Goal: Entertainment & Leisure: Consume media (video, audio)

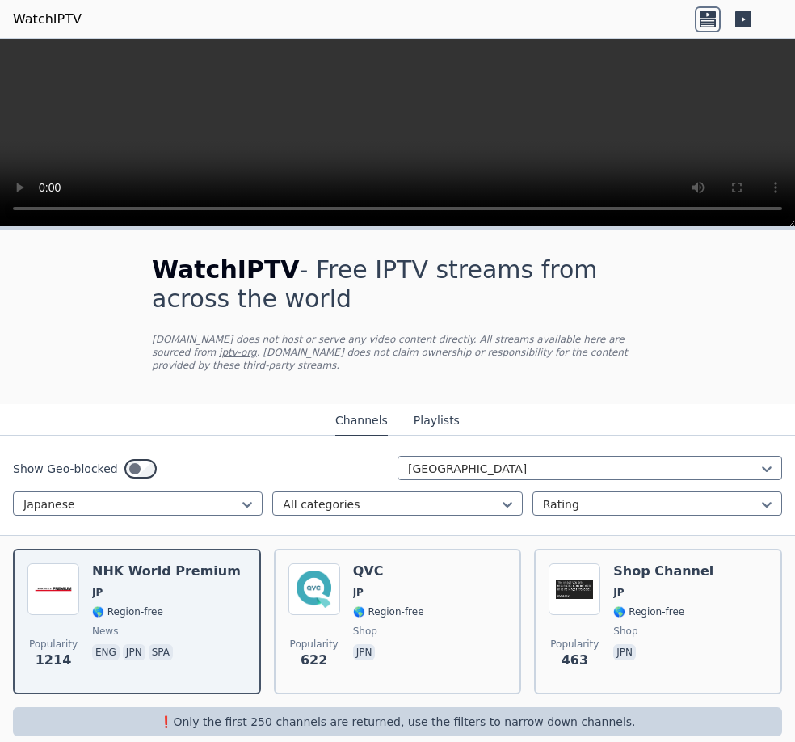
drag, startPoint x: 292, startPoint y: 462, endPoint x: 213, endPoint y: 459, distance: 79.2
click at [292, 463] on div "Show Geo-blocked Japan" at bounding box center [397, 469] width 769 height 26
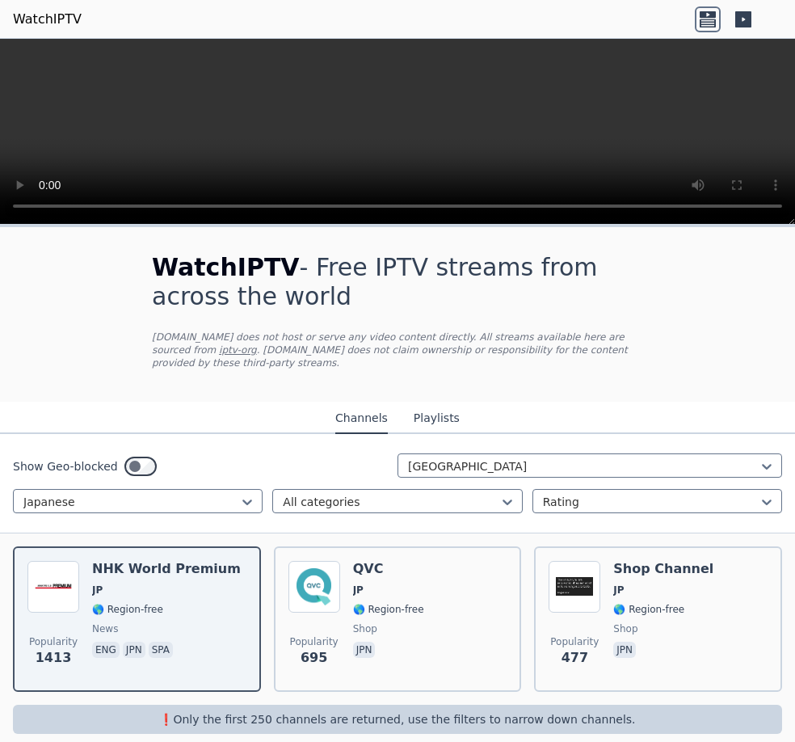
click at [139, 280] on div "WatchIPTV - Free IPTV streams from across the world [DOMAIN_NAME] does not host…" at bounding box center [397, 314] width 543 height 175
click at [173, 279] on span "WatchIPTV" at bounding box center [226, 267] width 148 height 28
click at [67, 286] on div "WatchIPTV - Free IPTV streams from across the world [DOMAIN_NAME] does not host…" at bounding box center [397, 493] width 795 height 532
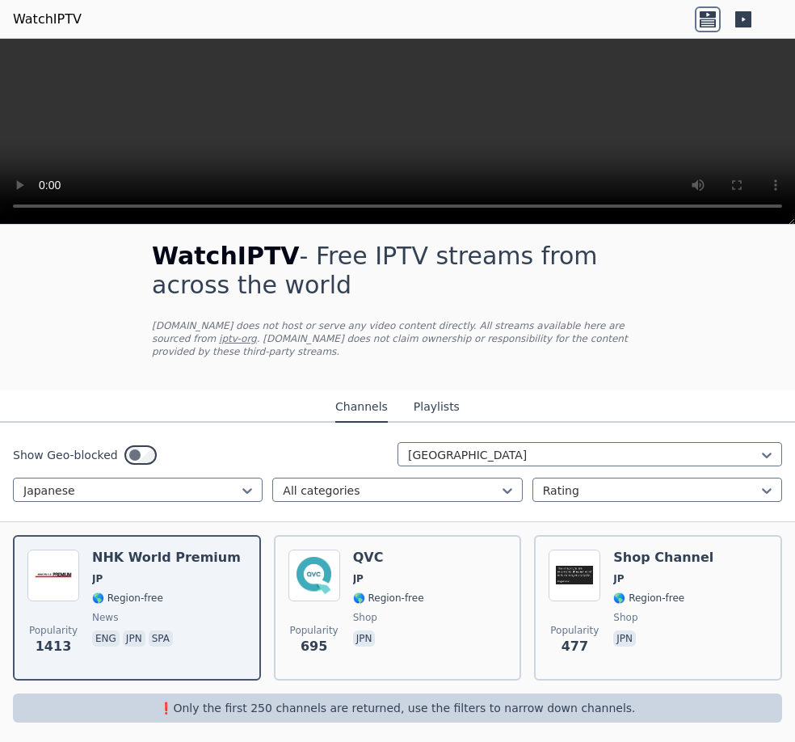
scroll to position [17, 0]
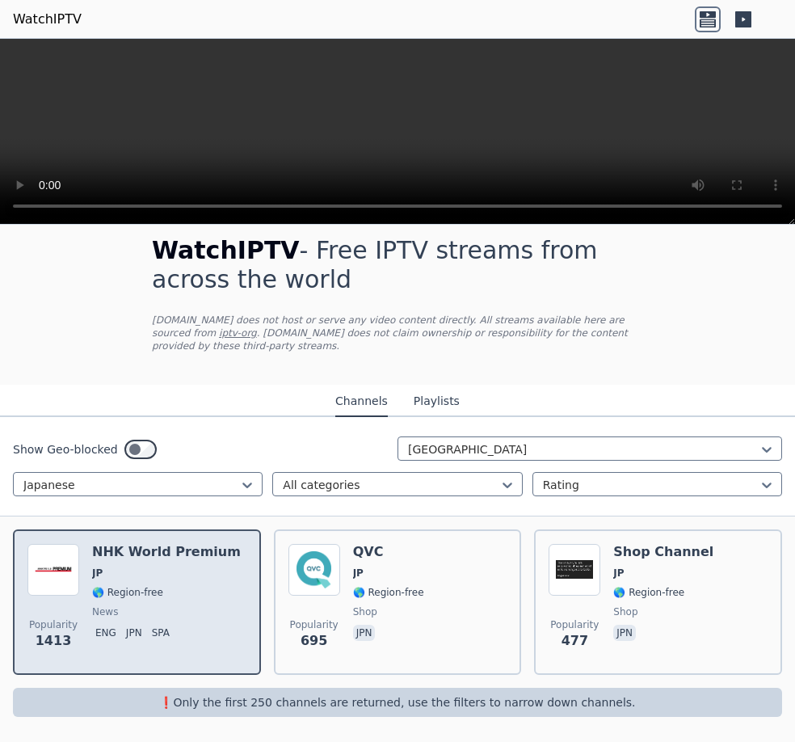
drag, startPoint x: 226, startPoint y: 580, endPoint x: 237, endPoint y: 578, distance: 10.8
click at [227, 580] on div "Popularity 1413 NHK World Premium JP 🌎 Region-free news eng jpn spa" at bounding box center [136, 602] width 219 height 116
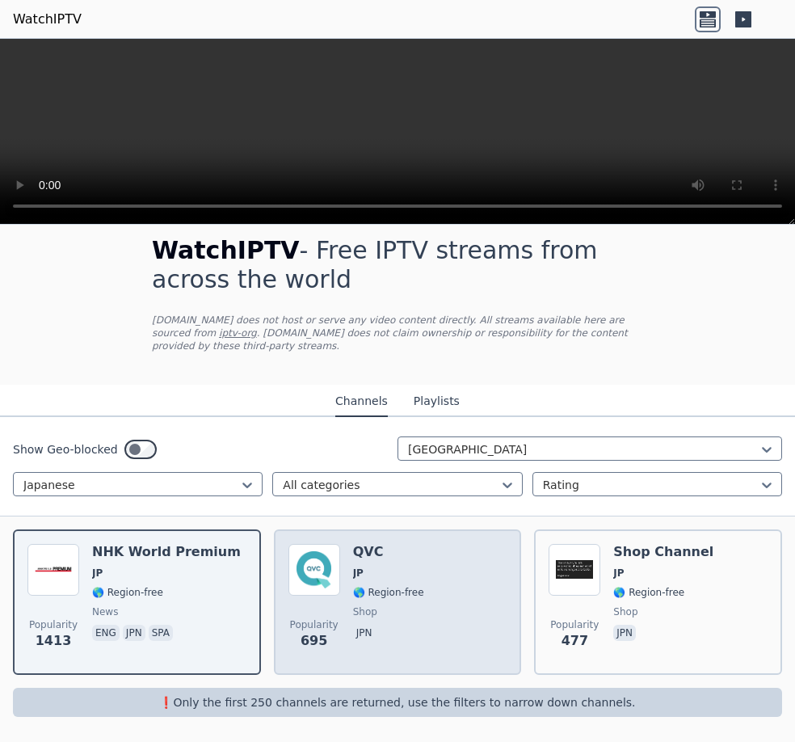
click at [353, 591] on span "🌎 Region-free" at bounding box center [388, 592] width 71 height 13
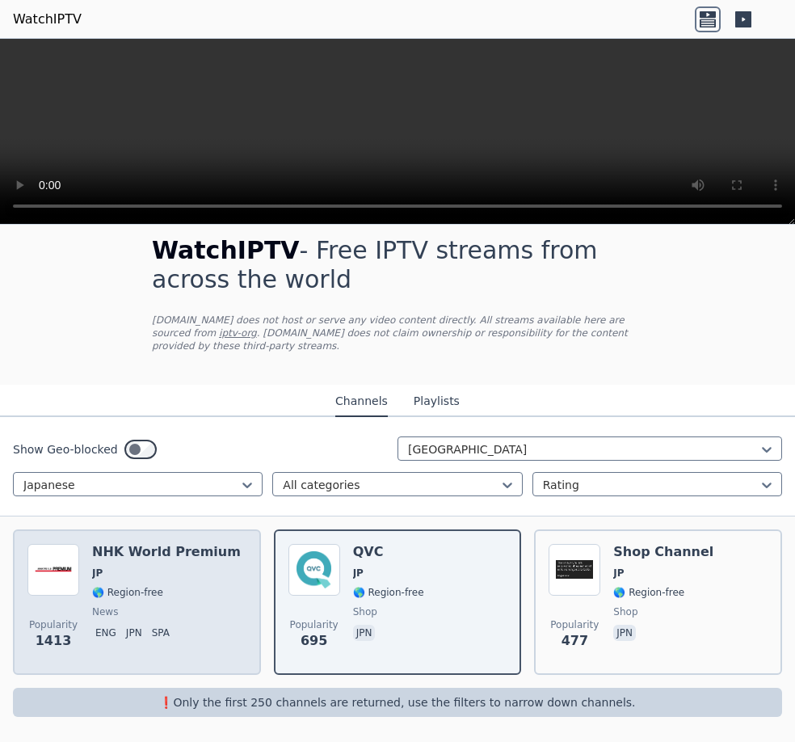
click at [183, 570] on span "JP" at bounding box center [166, 572] width 149 height 13
